Goal: Information Seeking & Learning: Learn about a topic

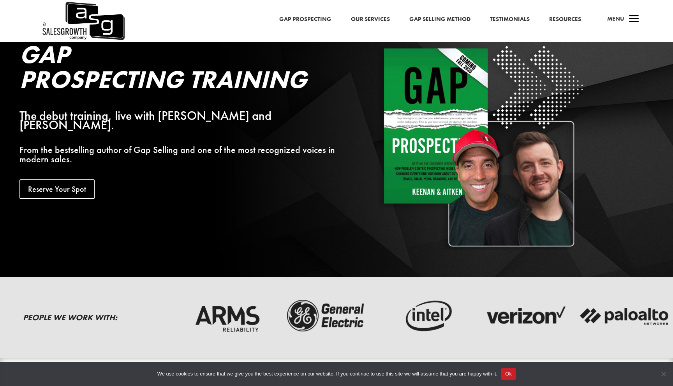
scroll to position [37, 0]
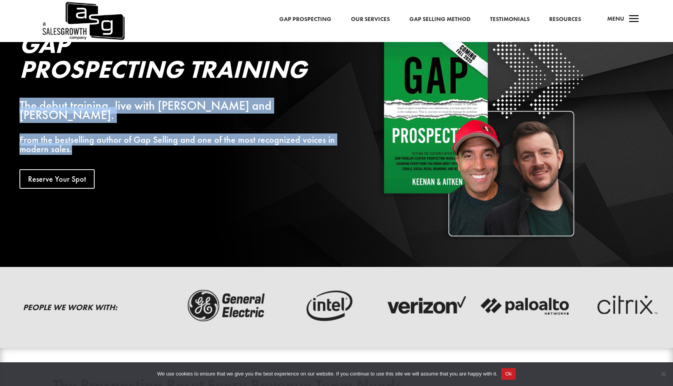
drag, startPoint x: 20, startPoint y: 108, endPoint x: 102, endPoint y: 144, distance: 89.3
click at [102, 144] on div "Gap Prospecting Training The debut training, live with Keenan and Will Aitken. …" at bounding box center [183, 110] width 328 height 157
copy div "The debut training, live with Keenan and Will Aitken. From the bestselling auth…"
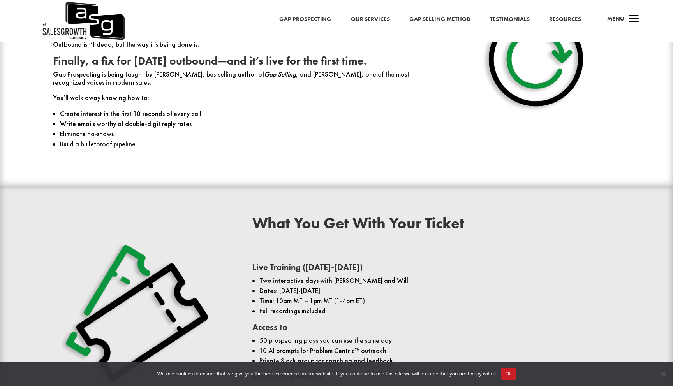
scroll to position [336, 0]
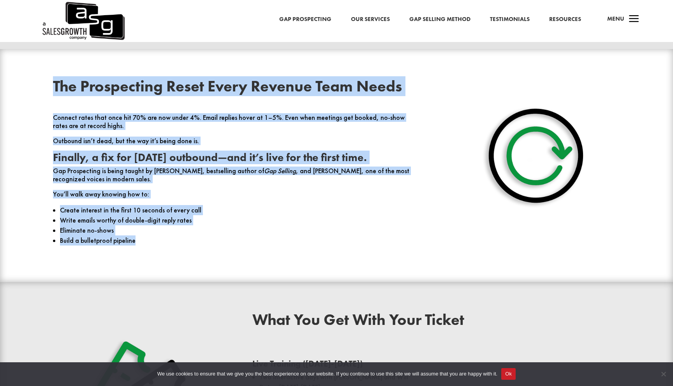
drag, startPoint x: 53, startPoint y: 86, endPoint x: 190, endPoint y: 245, distance: 209.3
click at [190, 245] on div "The Prospecting Reset Every Revenue Team Needs Connect rates that once hit 70% …" at bounding box center [237, 166] width 368 height 174
copy div "The Prospecting Reset Every Revenue Team Needs Connect rates that once hit 70% …"
click at [162, 97] on h2 "The Prospecting Reset Every Revenue Team Needs" at bounding box center [237, 88] width 368 height 19
